Goal: Information Seeking & Learning: Learn about a topic

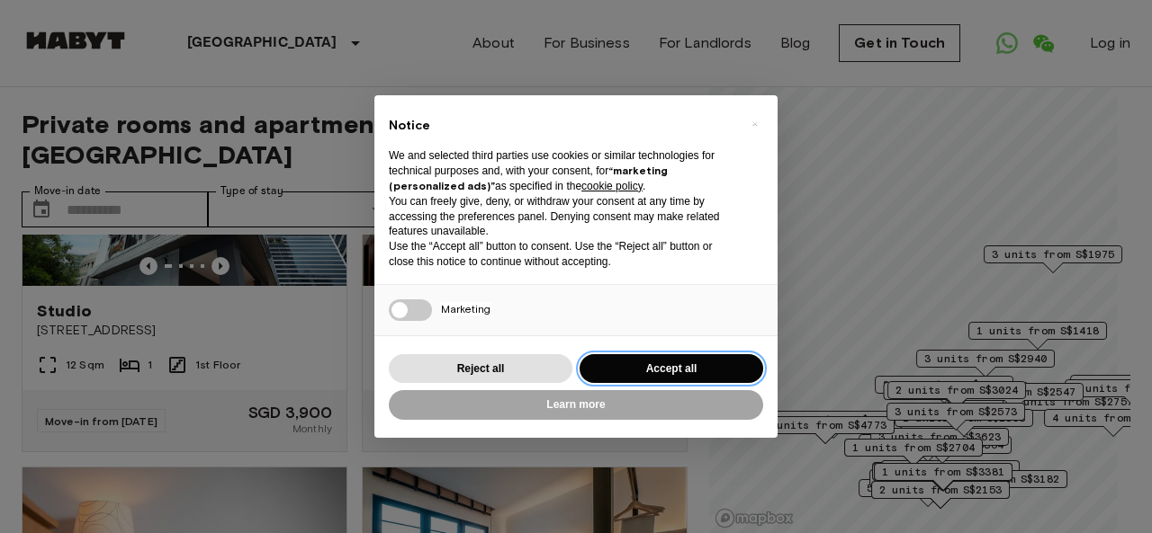
click at [658, 365] on button "Accept all" at bounding box center [671, 369] width 184 height 30
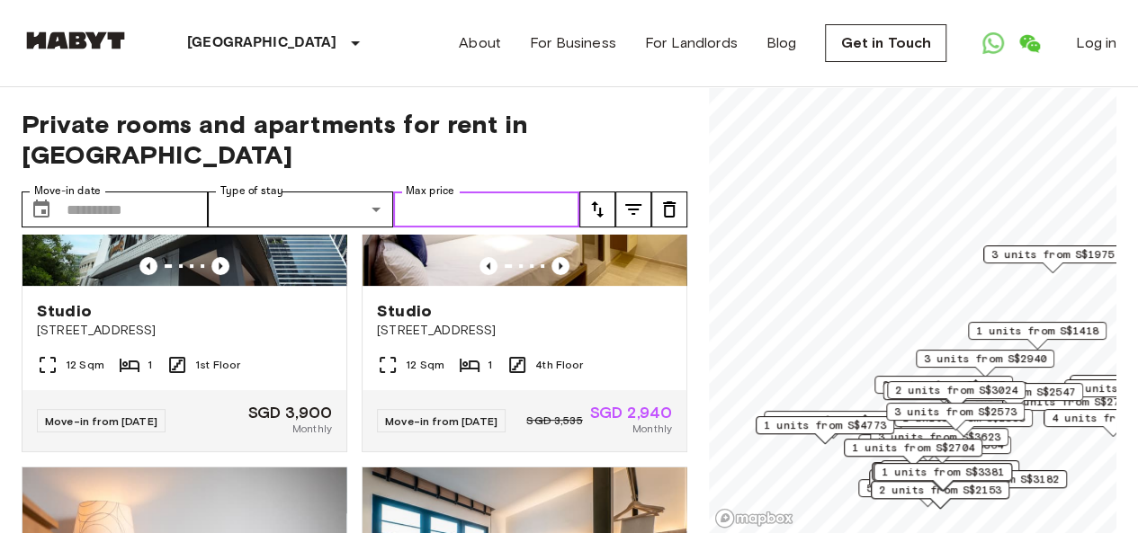
click at [451, 192] on input "Max price" at bounding box center [486, 210] width 186 height 36
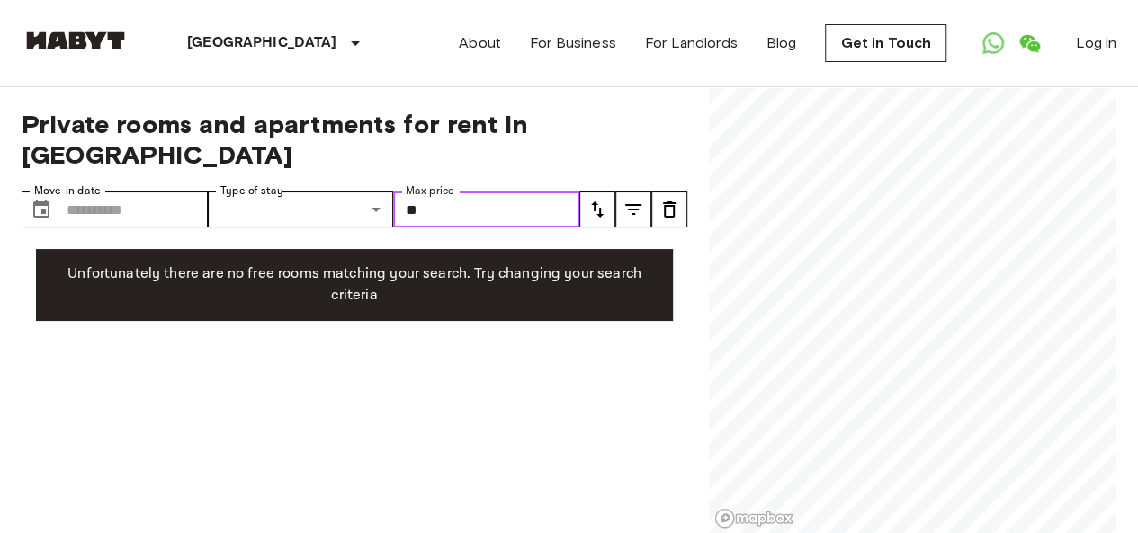
type input "*"
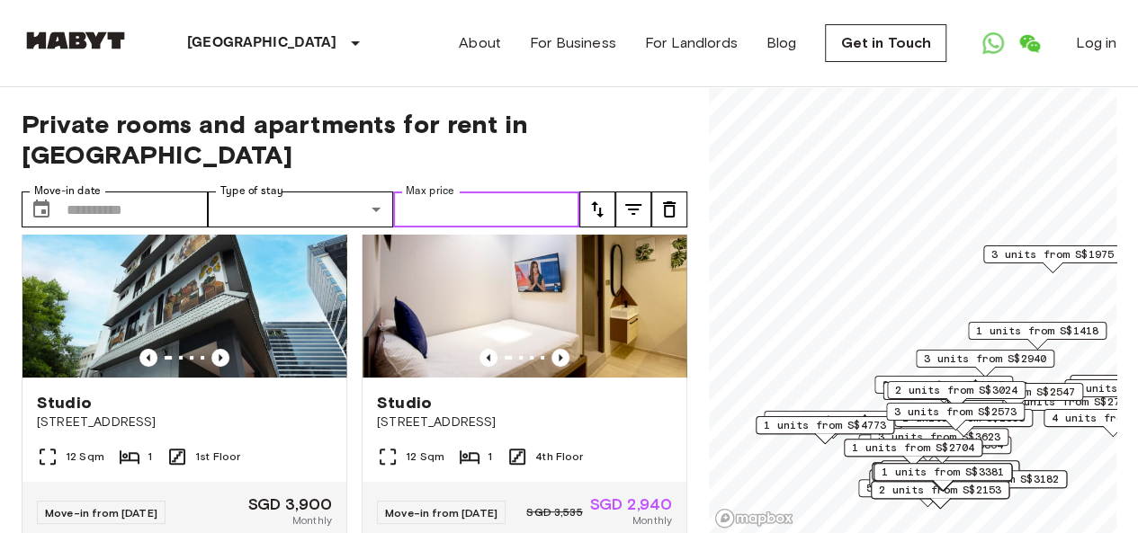
scroll to position [180, 0]
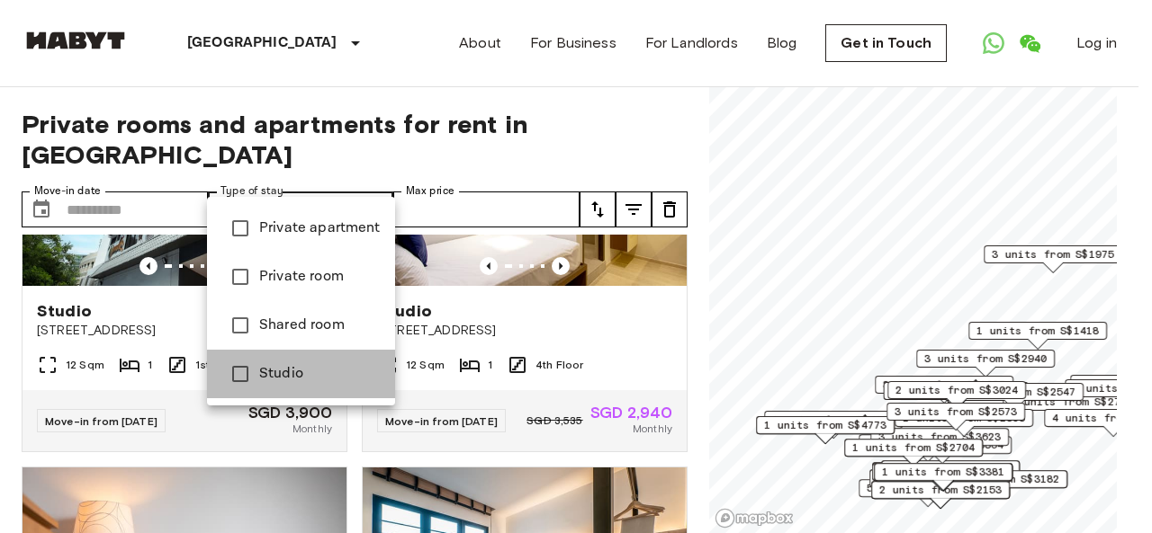
click at [297, 381] on span "Studio" at bounding box center [319, 374] width 121 height 22
type input "******"
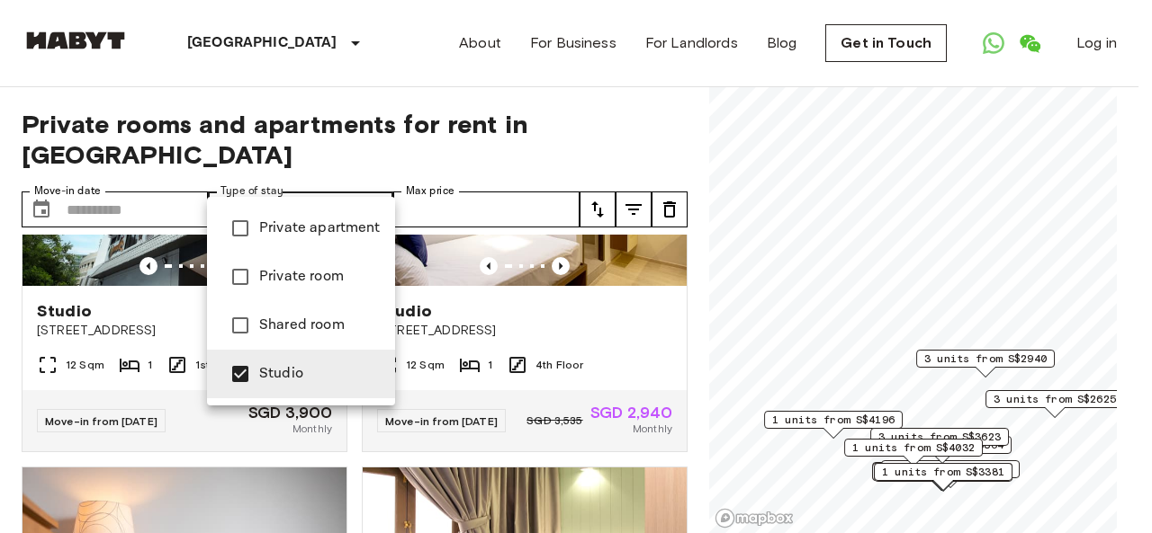
click at [436, 69] on div at bounding box center [576, 266] width 1152 height 533
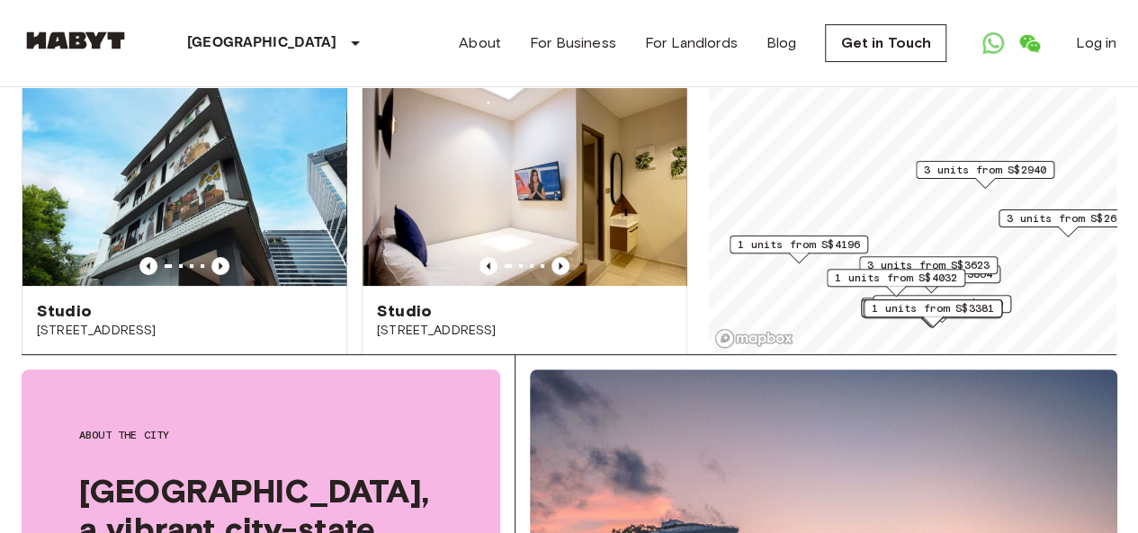
scroll to position [67, 0]
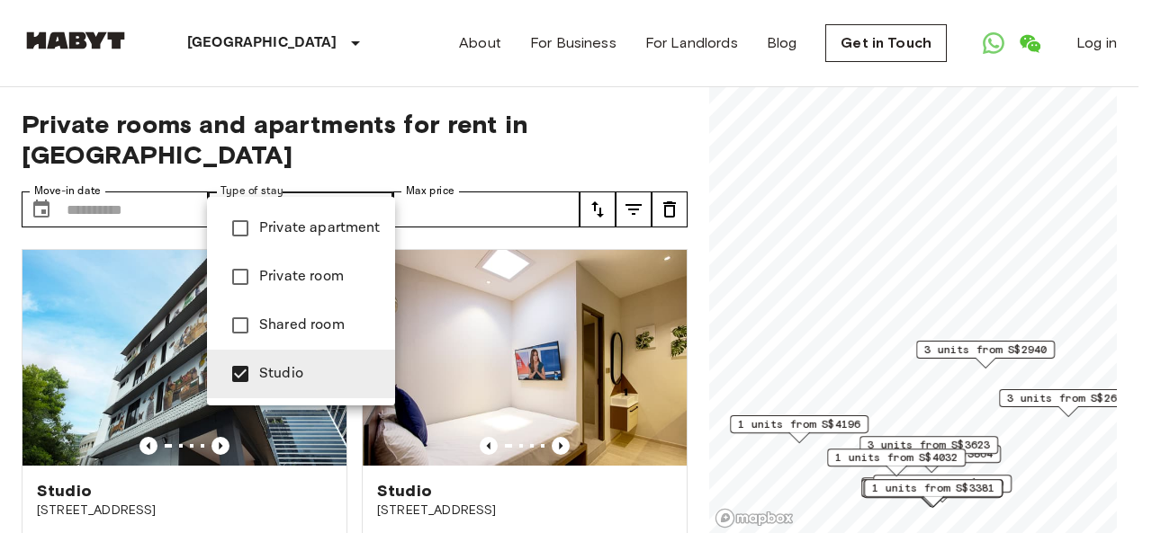
click at [274, 400] on ul "Private apartment Private room Shared room Studio" at bounding box center [301, 301] width 188 height 209
click at [275, 386] on li "Studio" at bounding box center [301, 374] width 188 height 49
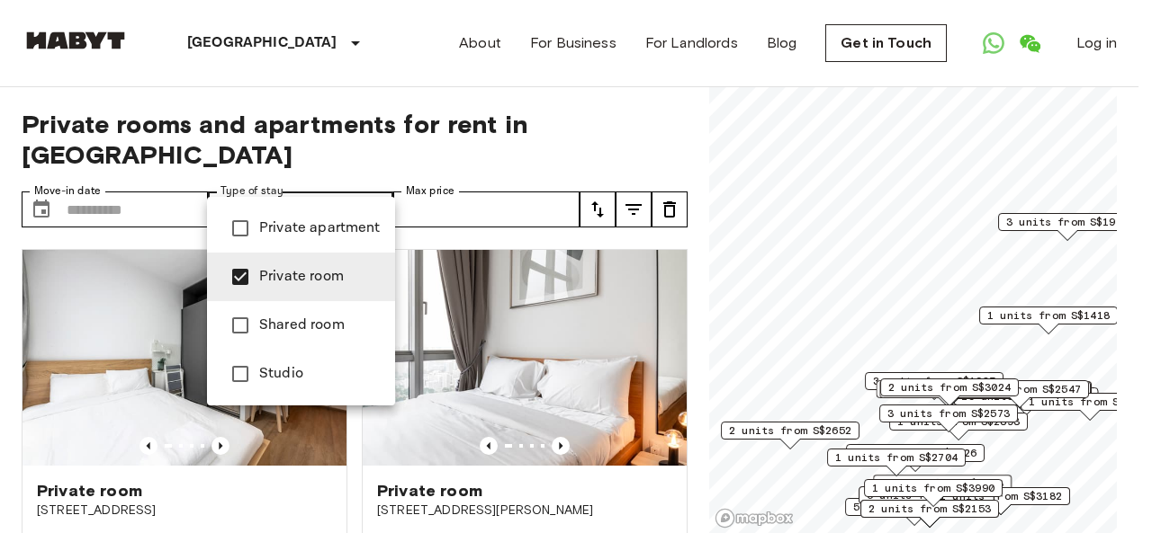
type input "**********"
click at [0, 312] on div at bounding box center [576, 266] width 1152 height 533
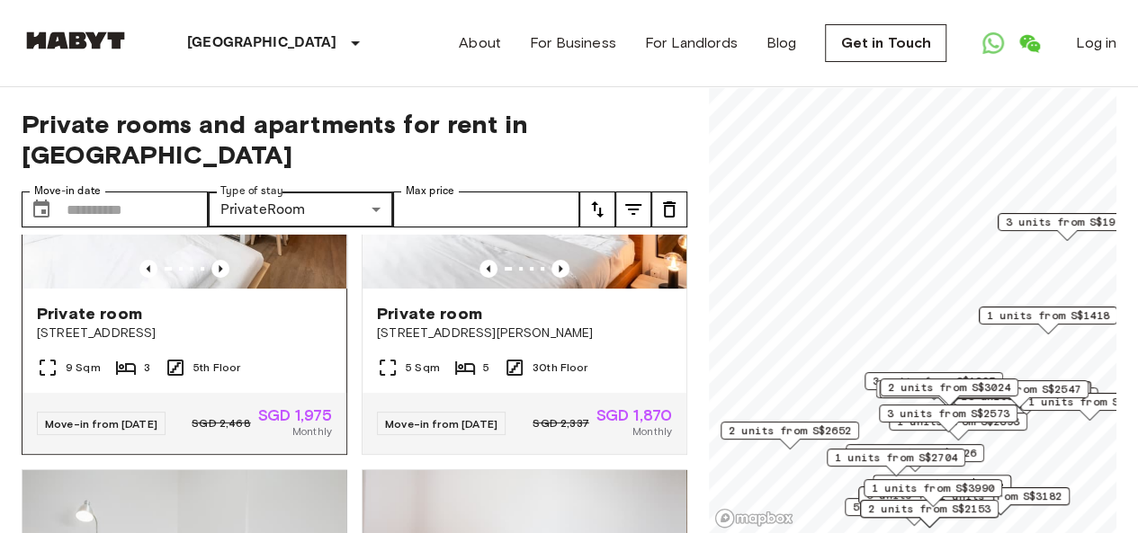
scroll to position [180, 0]
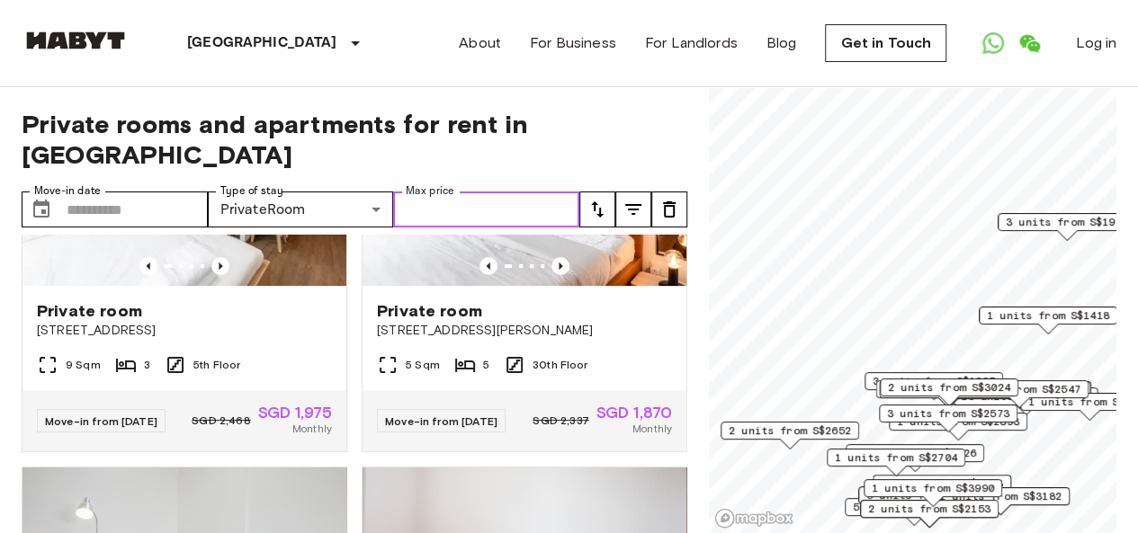
click at [440, 192] on input "Max price" at bounding box center [486, 210] width 186 height 36
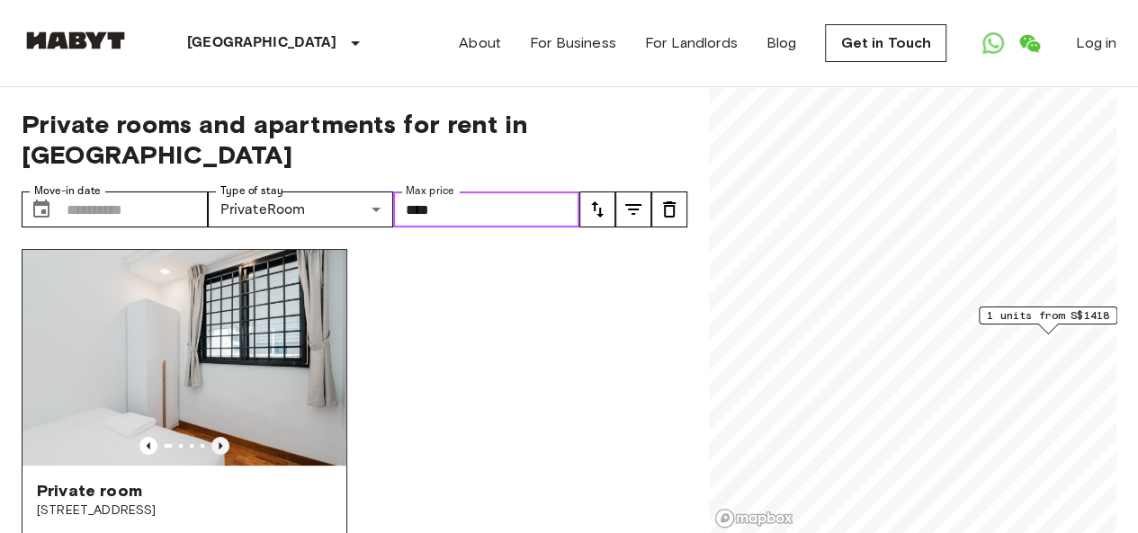
click at [219, 443] on icon "Previous image" at bounding box center [221, 446] width 4 height 7
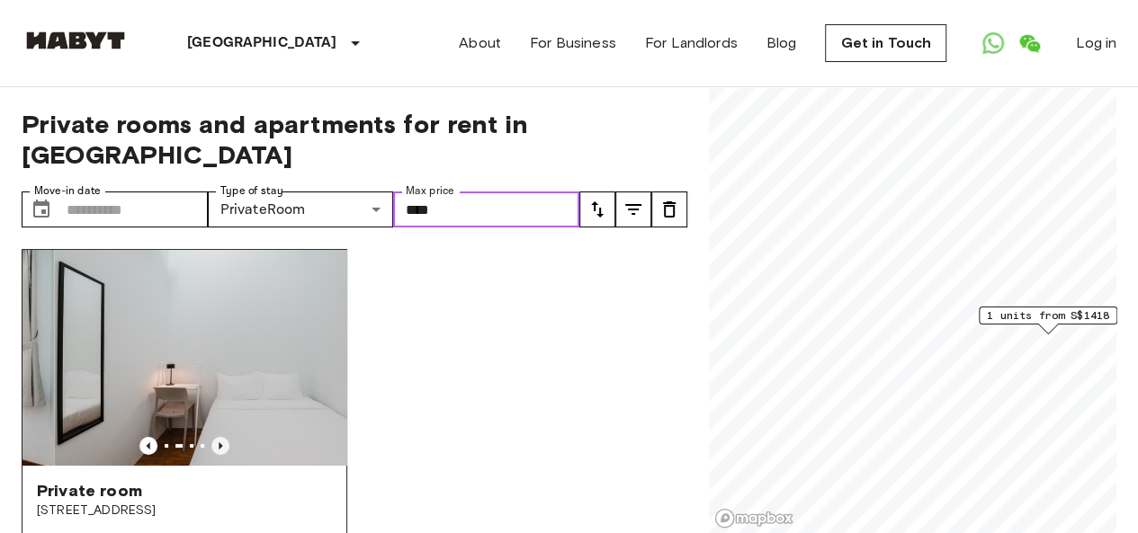
click at [219, 443] on icon "Previous image" at bounding box center [221, 446] width 4 height 7
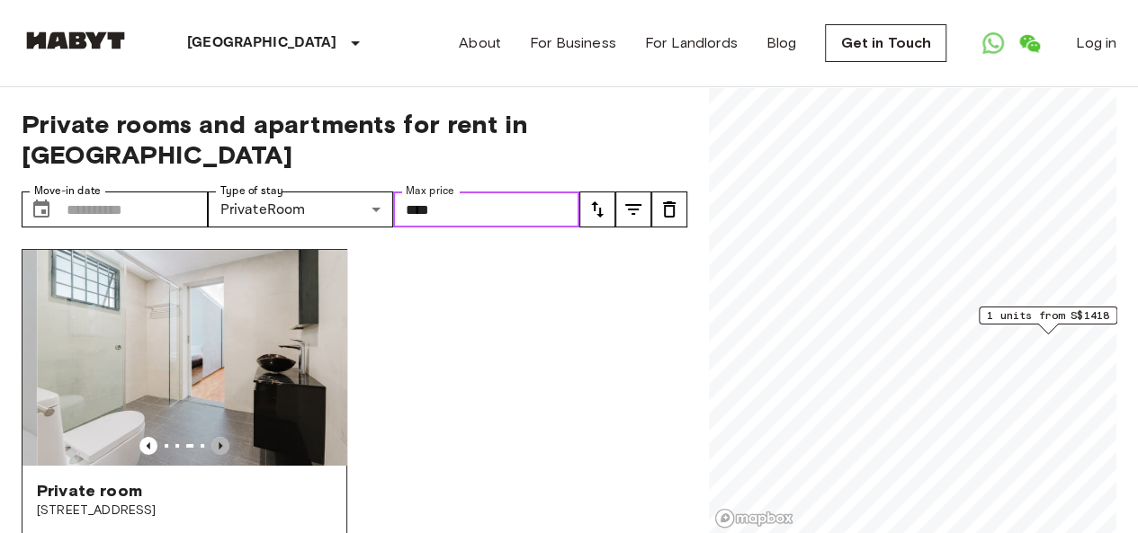
click at [219, 443] on icon "Previous image" at bounding box center [221, 446] width 4 height 7
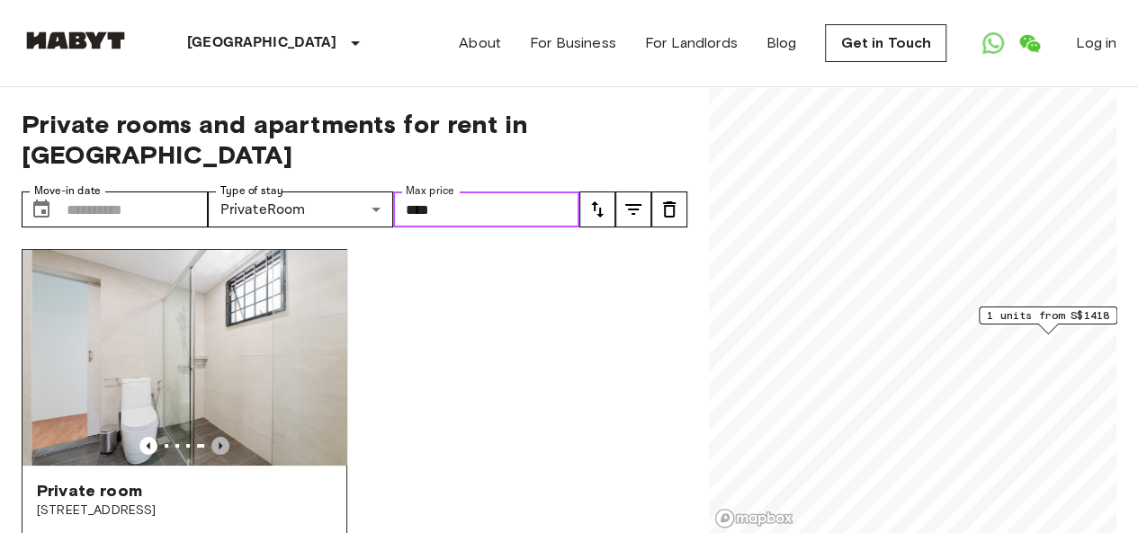
click at [219, 443] on icon "Previous image" at bounding box center [221, 446] width 4 height 7
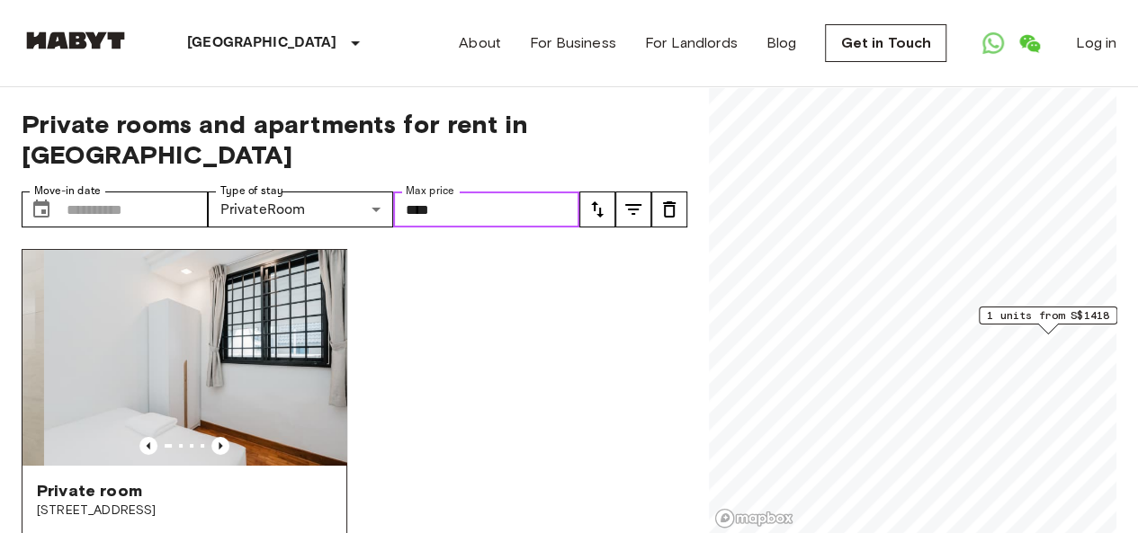
click at [212, 319] on img at bounding box center [206, 358] width 324 height 216
type input "****"
